Goal: Navigation & Orientation: Find specific page/section

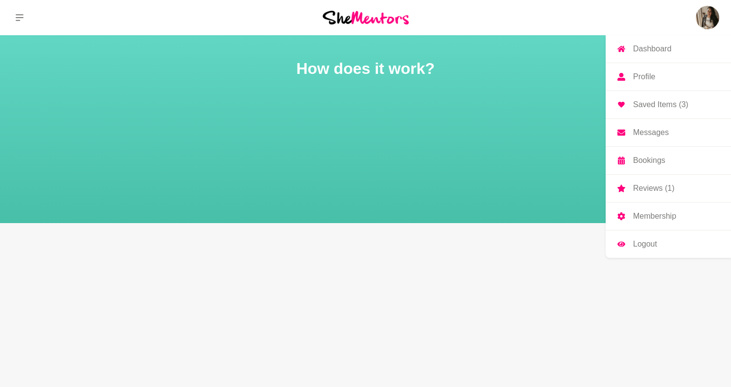
click at [706, 22] on img at bounding box center [706, 17] width 23 height 23
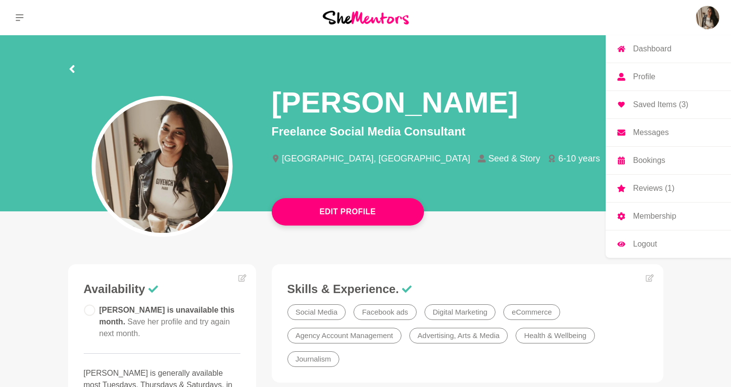
click at [710, 23] on img at bounding box center [706, 17] width 23 height 23
click at [655, 188] on p "Reviews (1)" at bounding box center [653, 188] width 41 height 8
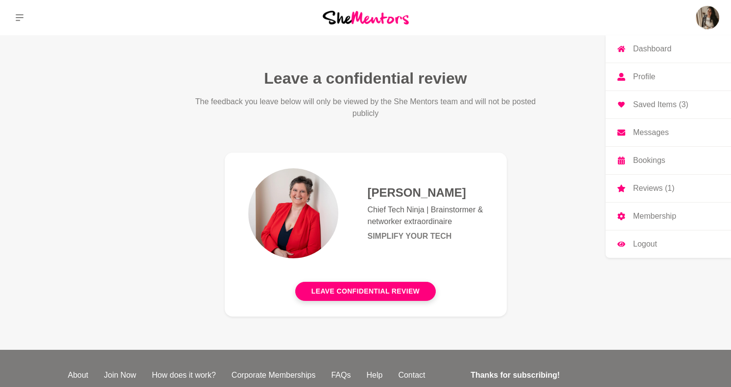
click at [700, 19] on img at bounding box center [706, 17] width 23 height 23
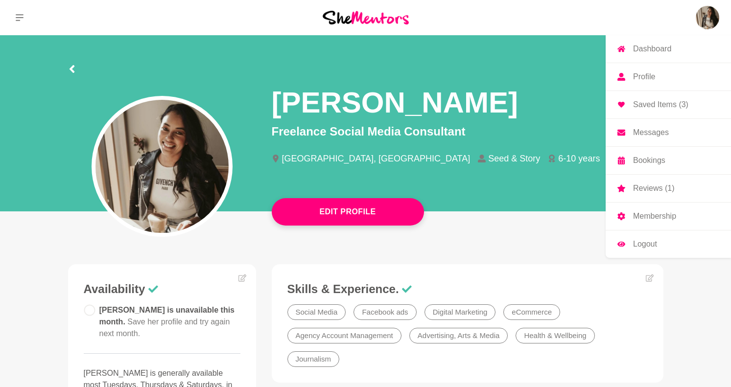
click at [654, 217] on p "Membership" at bounding box center [654, 216] width 43 height 8
